Goal: Information Seeking & Learning: Check status

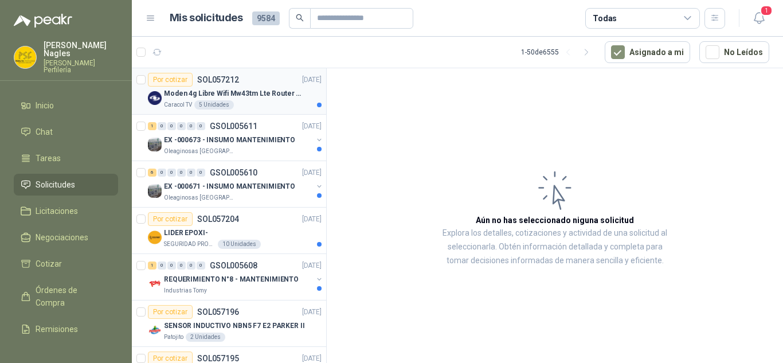
click at [272, 99] on div "Moden 4g Libre Wifi Mw43tm Lte Router Móvil Internet 5ghz ALCATEL DESBLOQUEADO" at bounding box center [243, 94] width 158 height 14
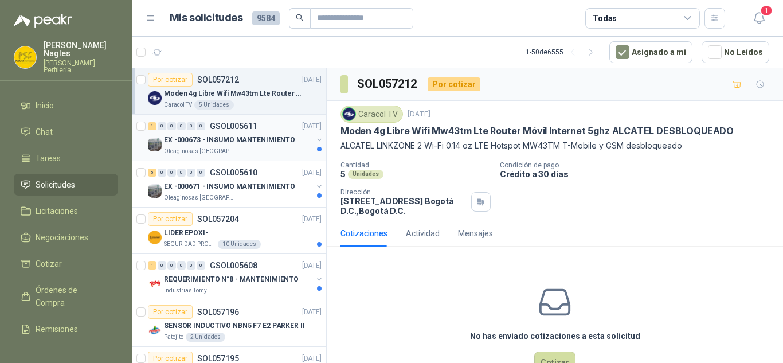
click at [261, 138] on p "EX -000673 - INSUMO MANTENIMIENTO" at bounding box center [229, 140] width 131 height 11
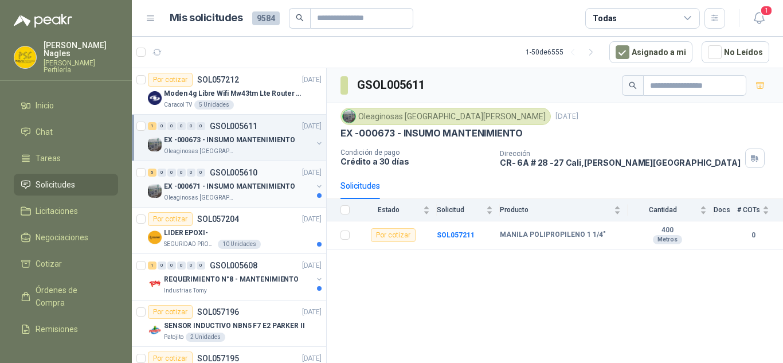
click at [235, 176] on p "GSOL005610" at bounding box center [234, 172] width 48 height 8
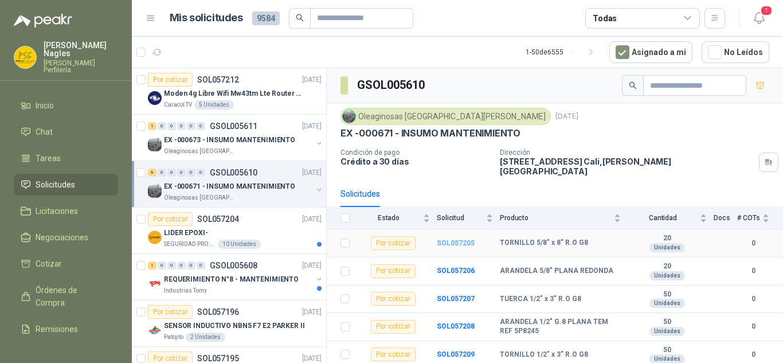
scroll to position [22, 0]
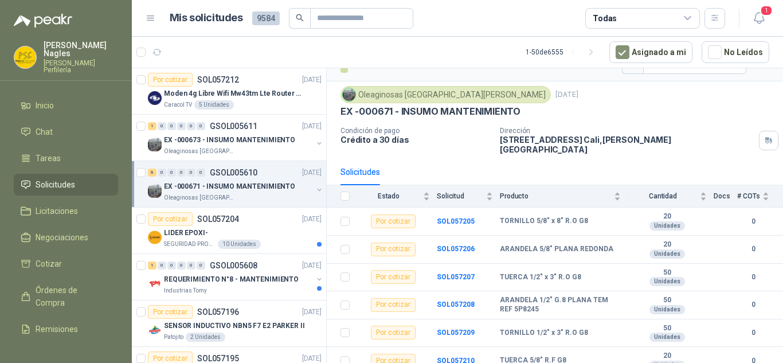
click at [705, 121] on div "Oleaginosas San [PERSON_NAME] [DATE] EX -000671 - INSUMO MANTENIMIENTO Condició…" at bounding box center [554, 120] width 429 height 68
click at [252, 217] on div "Por cotizar SOL057204 [DATE]" at bounding box center [235, 219] width 174 height 14
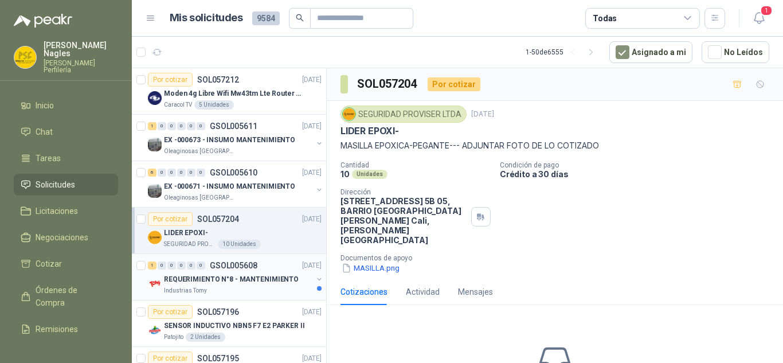
click at [268, 282] on p "REQUERIMIENTO N°8 - MANTENIMIENTO" at bounding box center [231, 279] width 135 height 11
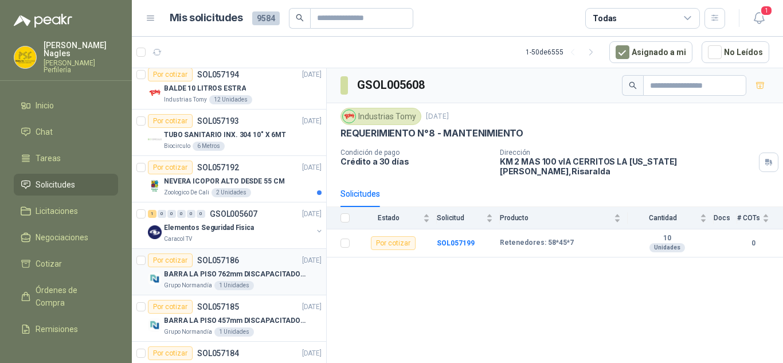
scroll to position [344, 0]
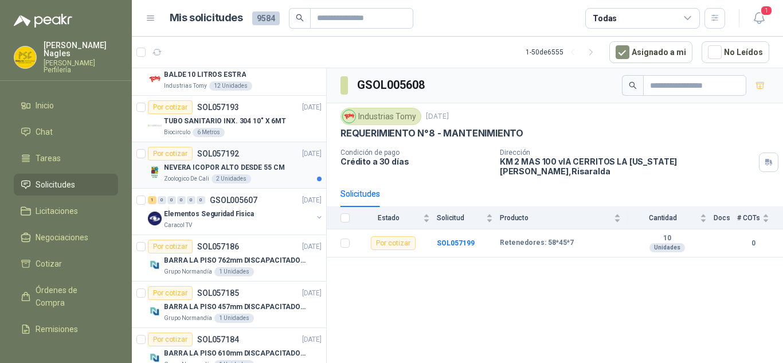
click at [274, 172] on p "NEVERA ICOPOR ALTO DESDE 55 CM" at bounding box center [224, 167] width 120 height 11
